Goal: Information Seeking & Learning: Learn about a topic

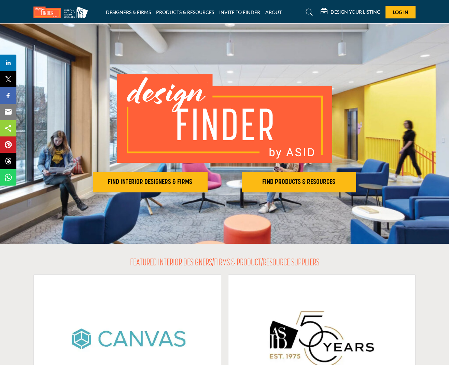
scroll to position [2, 0]
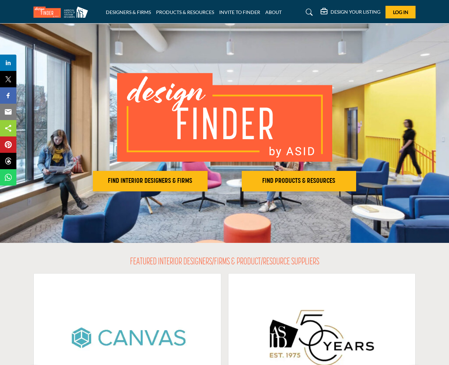
click at [306, 11] on icon at bounding box center [309, 12] width 7 height 7
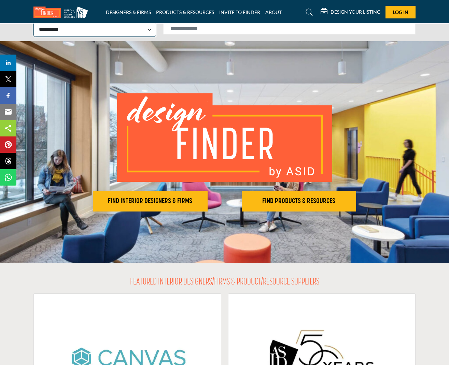
scroll to position [7, 0]
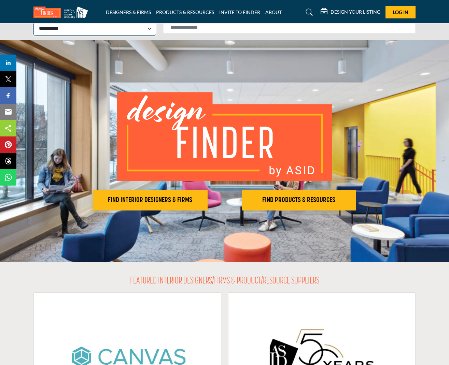
select select "**********"
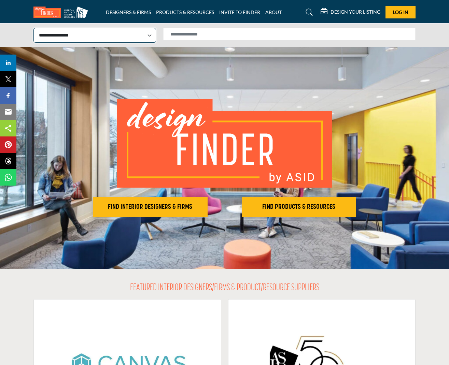
scroll to position [0, 0]
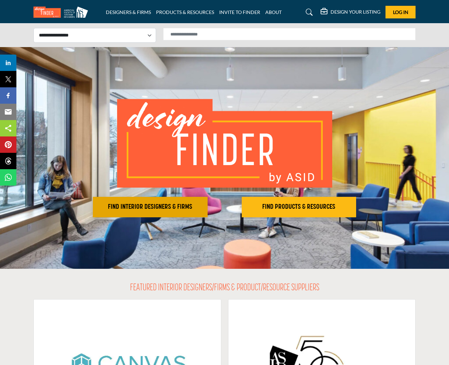
click at [158, 204] on h2 "FIND INTERIOR DESIGNERS & FIRMS" at bounding box center [150, 207] width 111 height 8
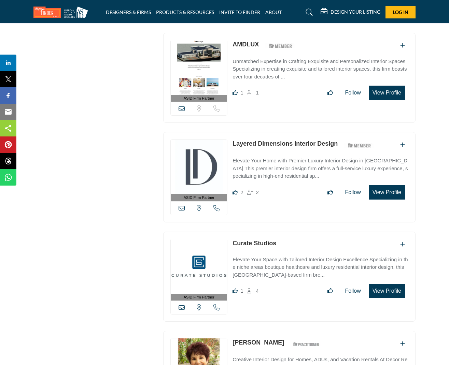
scroll to position [955, 0]
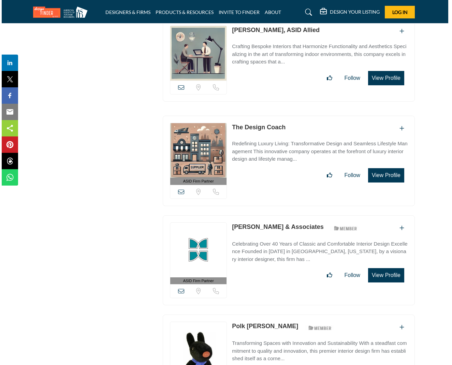
scroll to position [16743, 2]
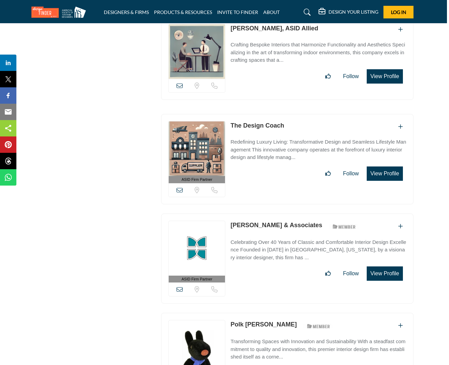
click at [383, 266] on button "View Profile" at bounding box center [384, 273] width 36 height 14
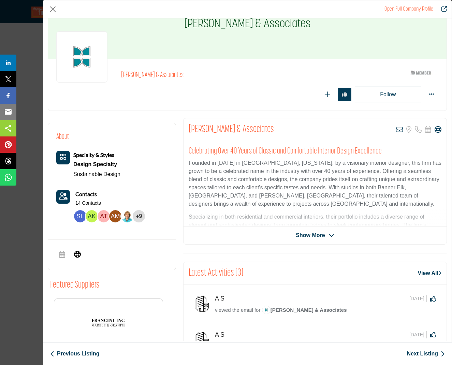
scroll to position [36, 0]
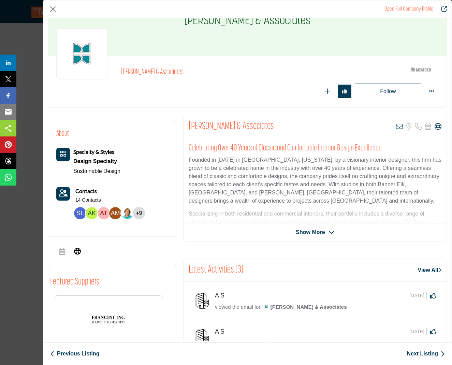
click at [329, 231] on icon "Company Data Modal" at bounding box center [331, 233] width 5 height 6
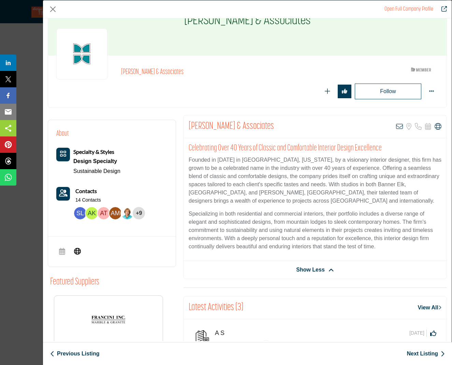
click at [107, 170] on link "Sustainable Design" at bounding box center [96, 171] width 47 height 6
